Goal: Find specific page/section

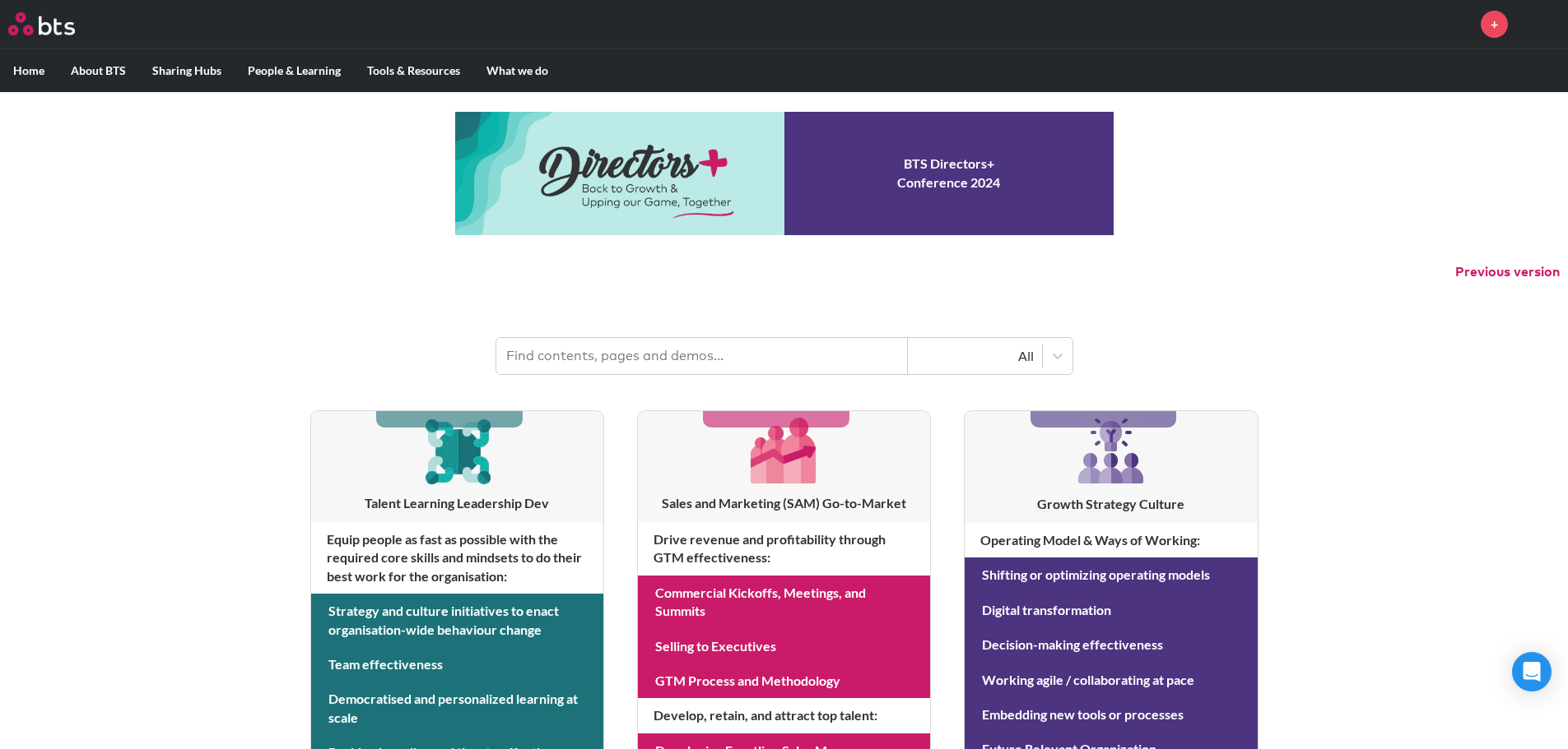
scroll to position [164, 0]
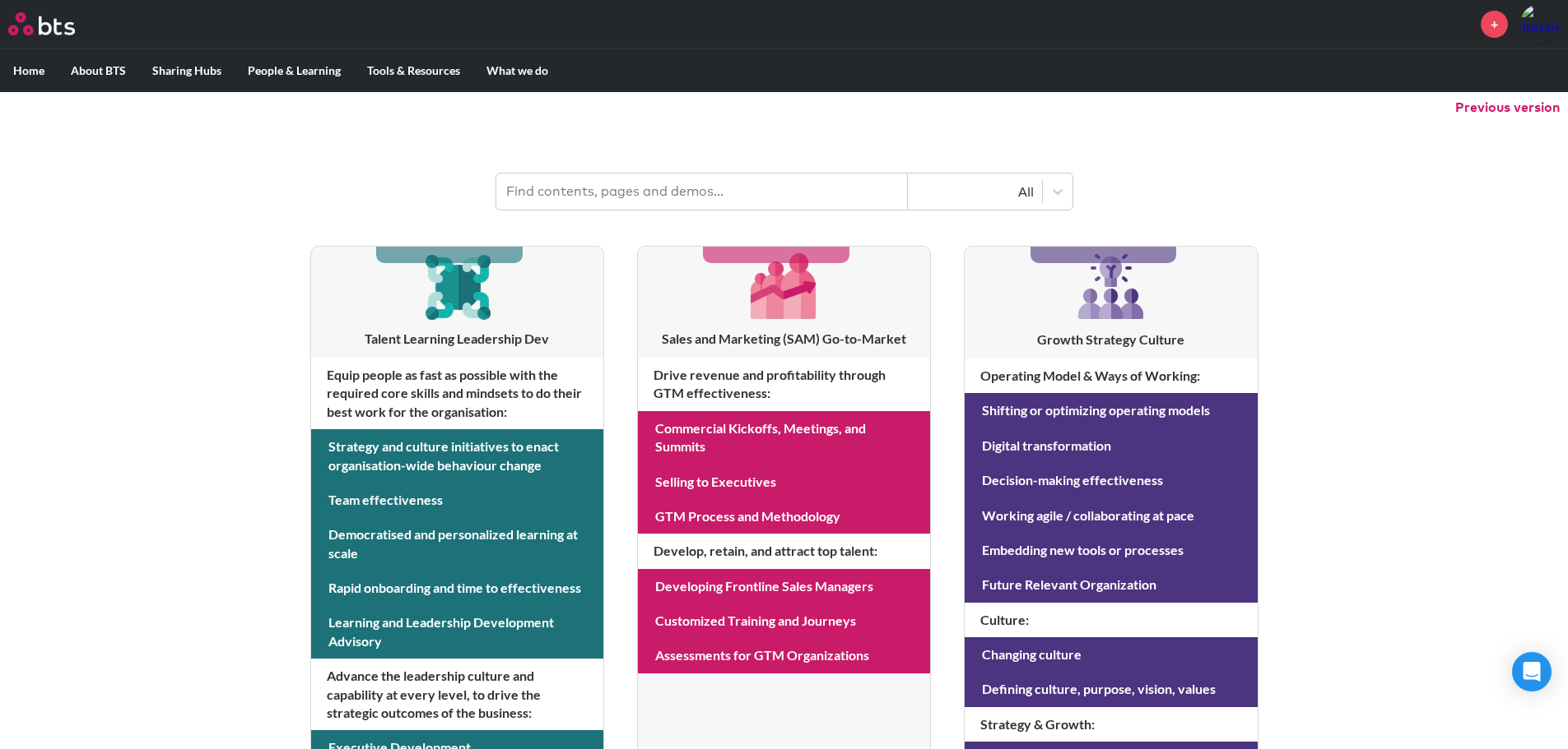
click at [723, 373] on h4 "Drive revenue and profitability through GTM effectiveness :" at bounding box center [784, 385] width 292 height 53
click at [752, 341] on h3 "Sales and Marketing (SAM) Go-to-Market" at bounding box center [784, 339] width 292 height 18
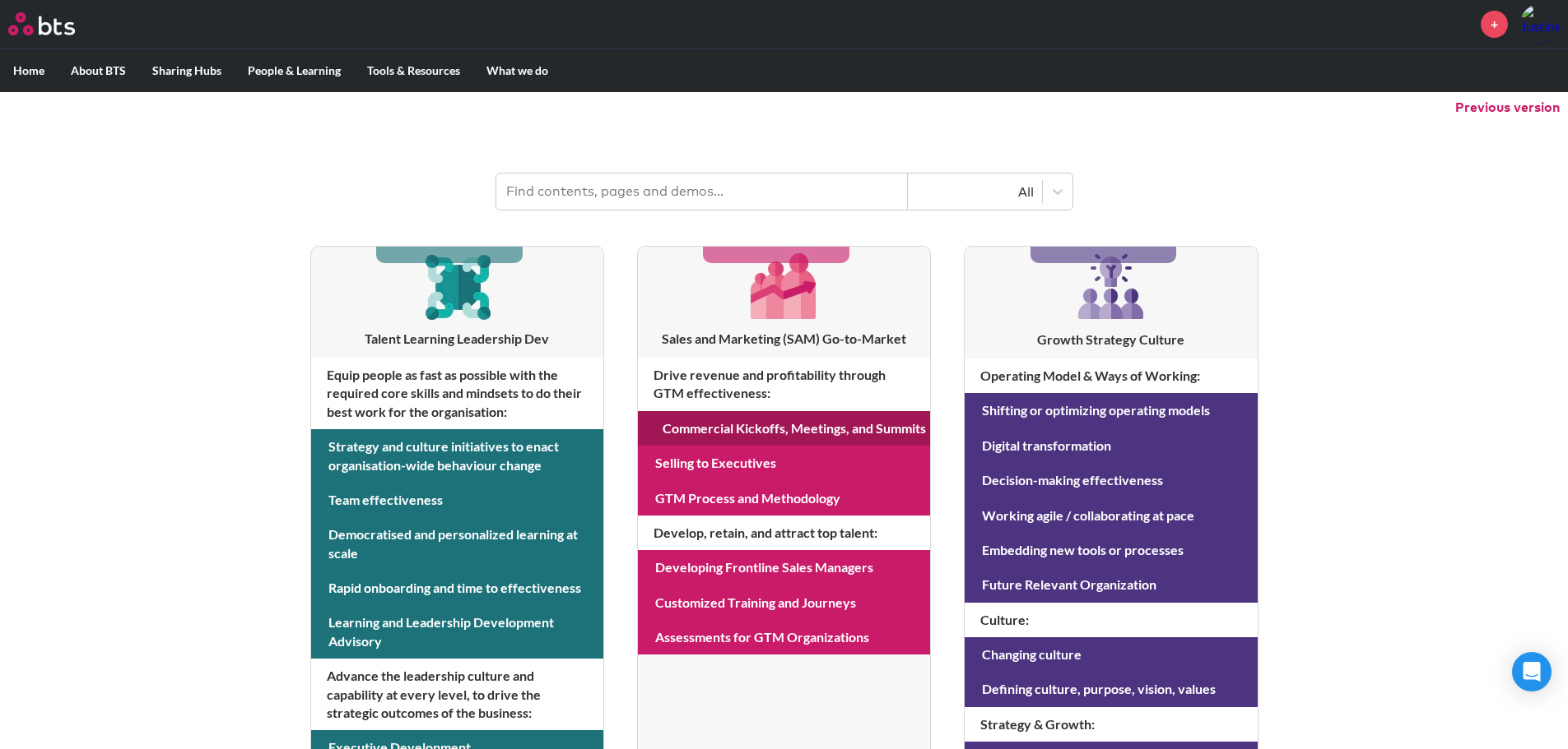
click at [768, 436] on link at bounding box center [784, 428] width 292 height 34
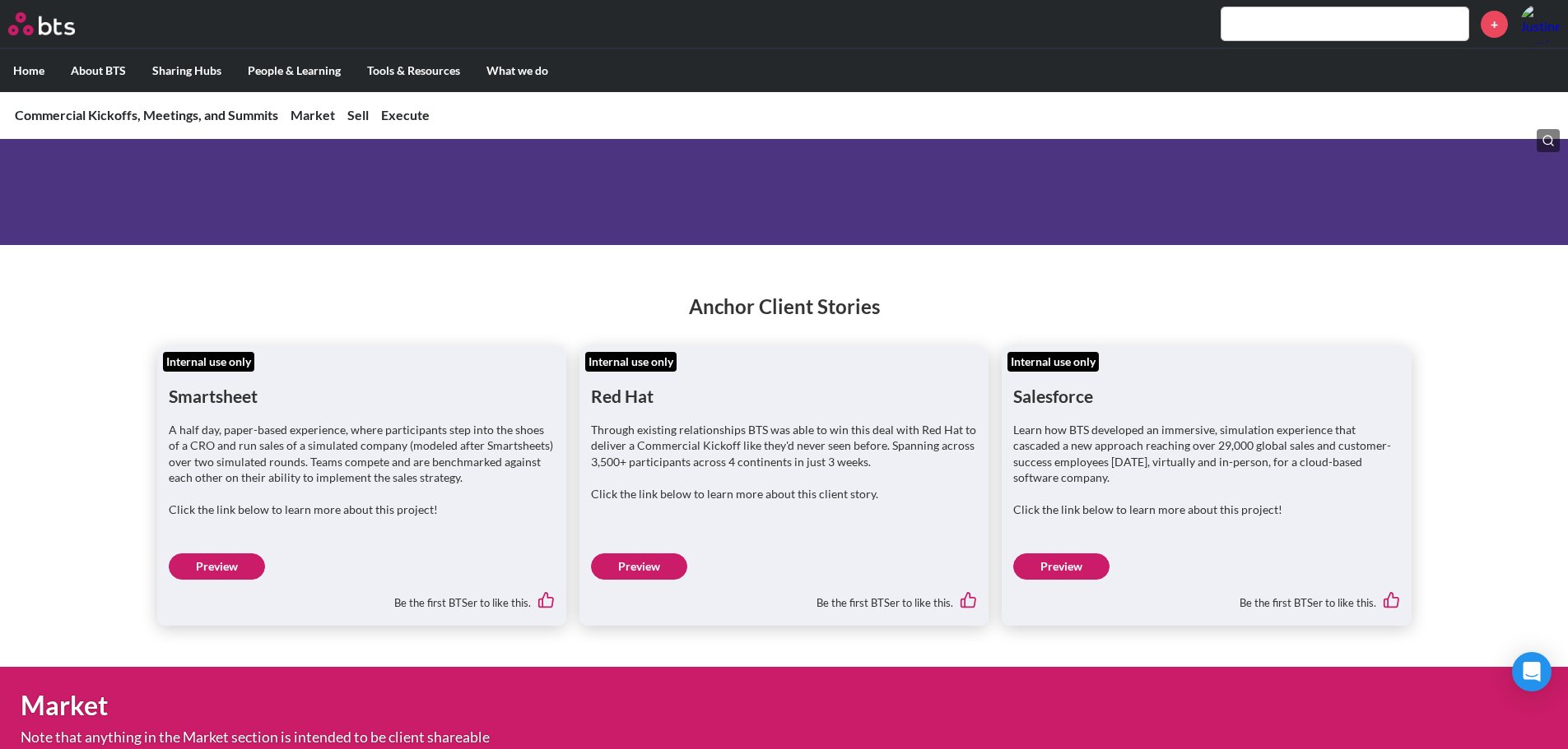
scroll to position [164, 0]
click at [638, 559] on link "Preview" at bounding box center [638, 566] width 96 height 27
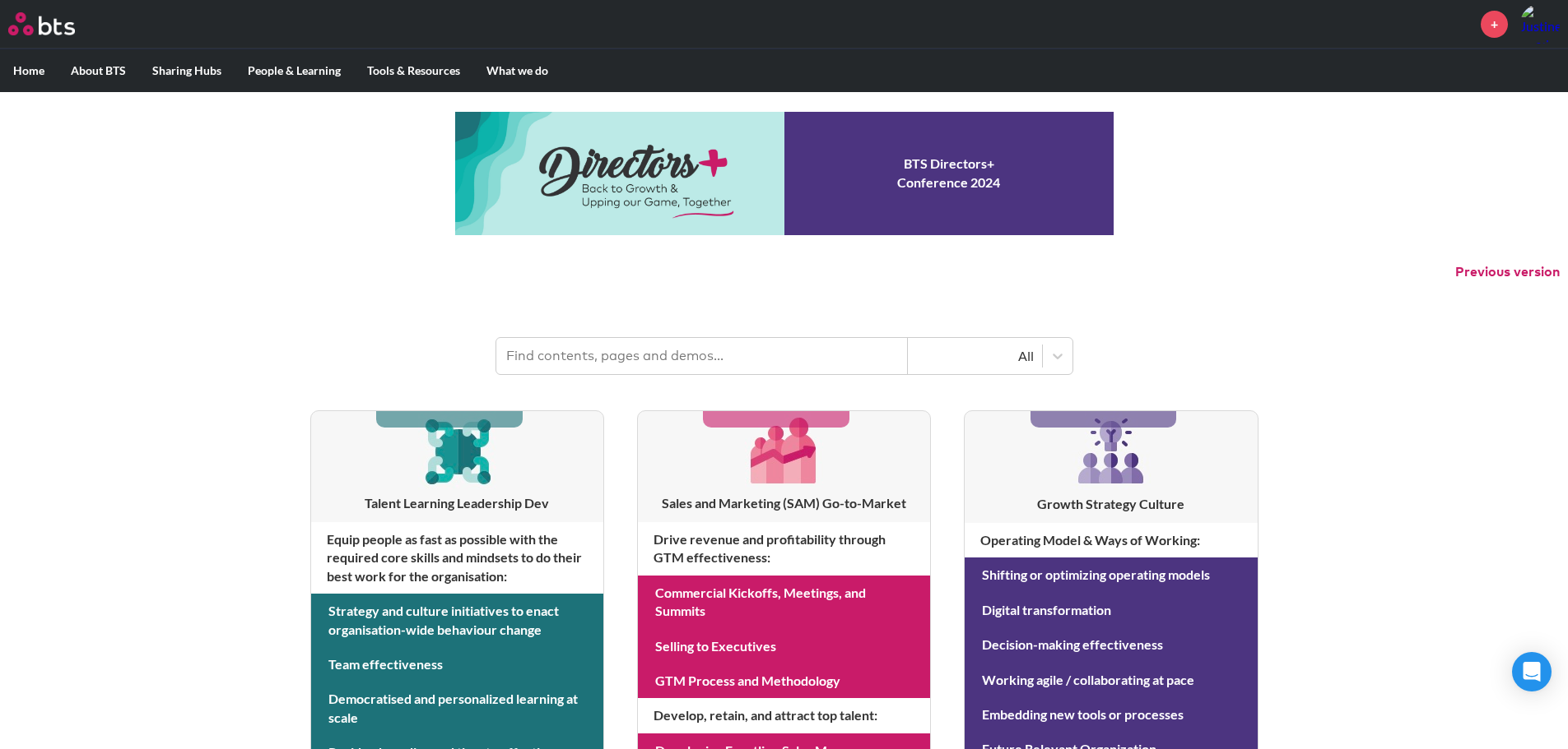
scroll to position [164, 0]
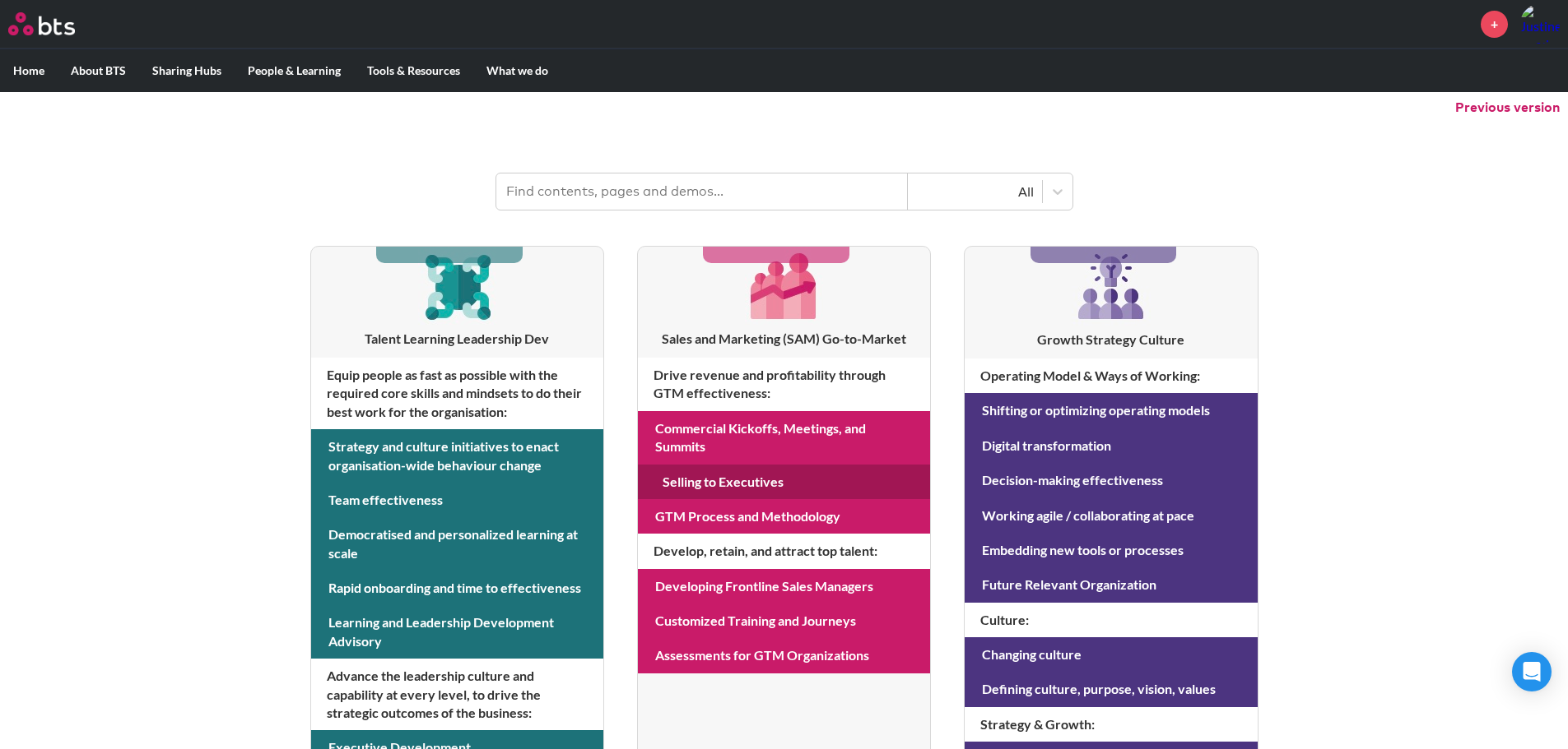
click at [713, 480] on link at bounding box center [784, 482] width 292 height 34
